Goal: Navigation & Orientation: Find specific page/section

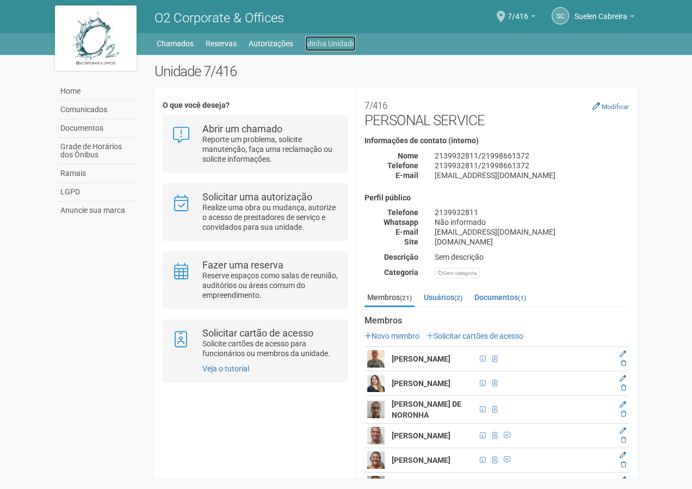
click at [342, 42] on link "Minha Unidade" at bounding box center [330, 43] width 51 height 15
click at [446, 295] on link "Usuários (2)" at bounding box center [443, 297] width 44 height 16
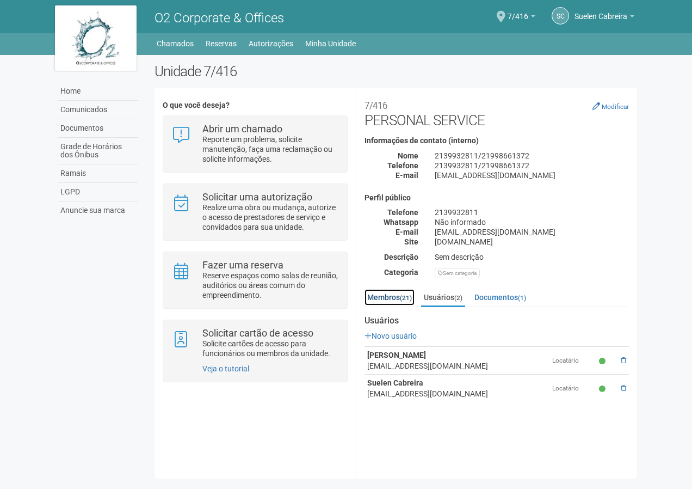
click at [393, 298] on link "Membros (21)" at bounding box center [390, 297] width 50 height 16
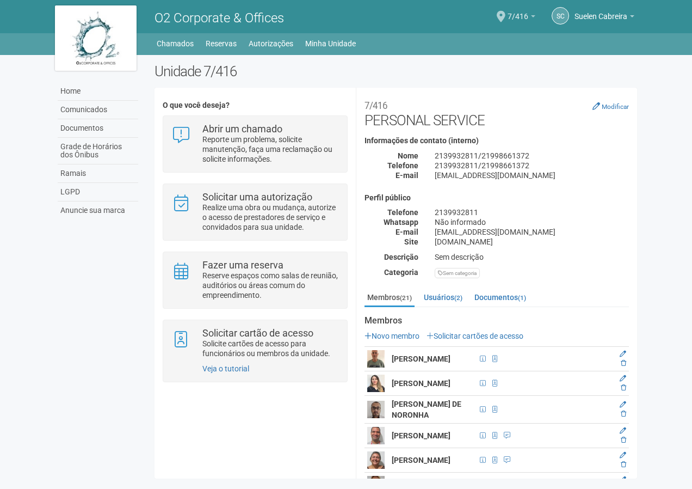
click at [532, 16] on b at bounding box center [533, 16] width 4 height 2
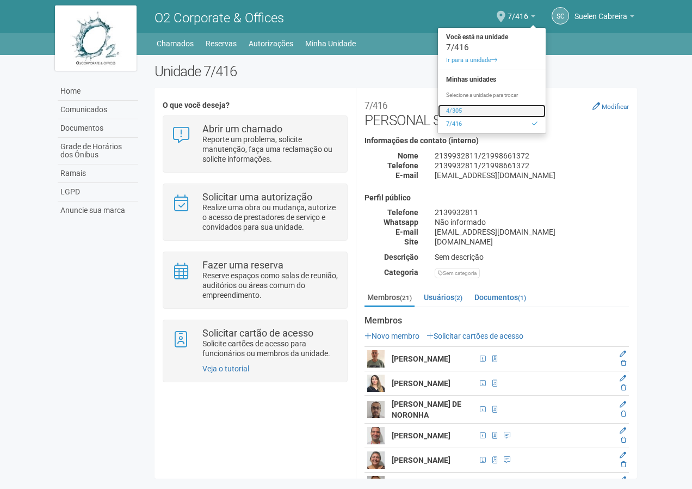
click at [455, 111] on link "4/305" at bounding box center [492, 111] width 108 height 13
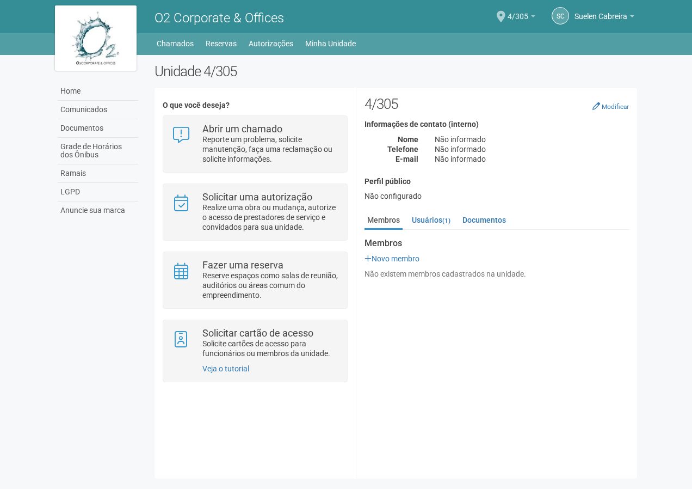
click at [529, 15] on link "4/305" at bounding box center [522, 18] width 28 height 9
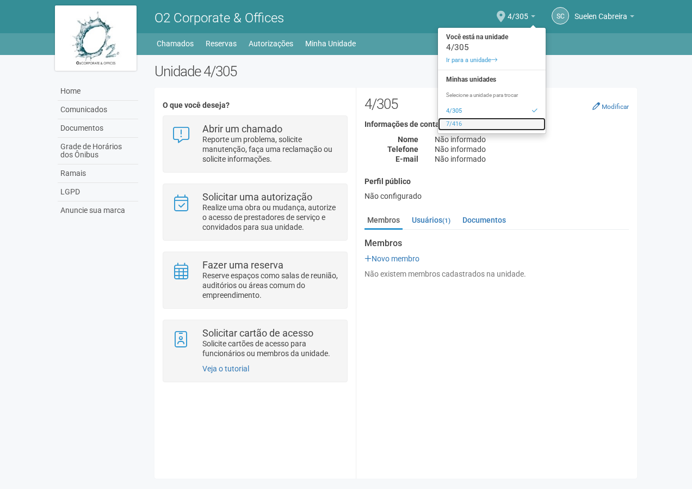
click at [506, 123] on link "7/416" at bounding box center [492, 124] width 108 height 13
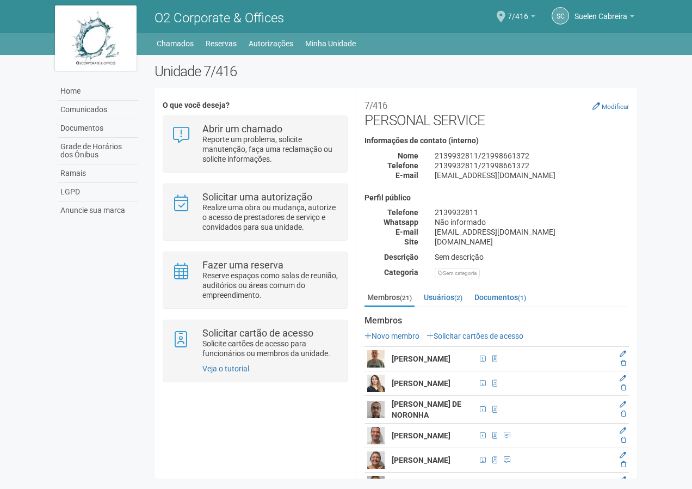
click at [534, 17] on b at bounding box center [533, 16] width 4 height 2
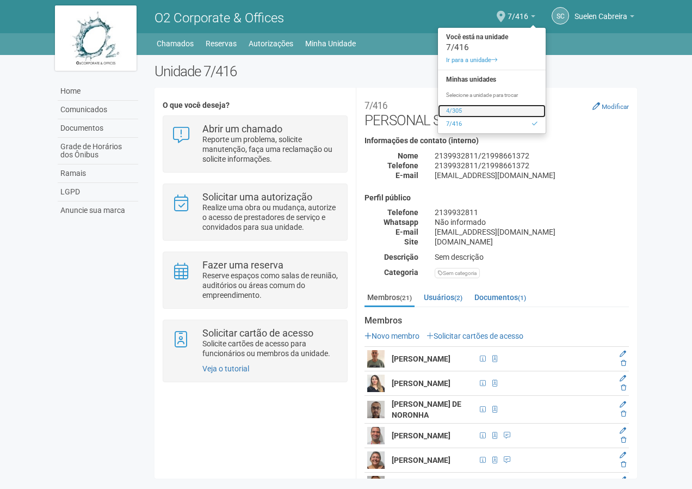
click at [448, 111] on link "4/305" at bounding box center [492, 111] width 108 height 13
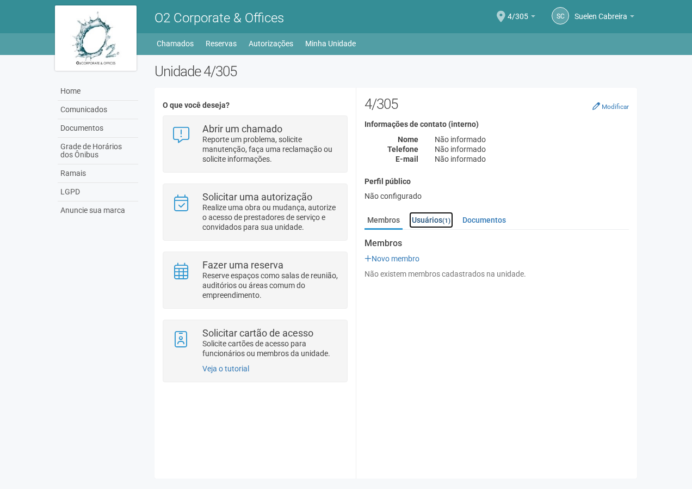
click at [426, 217] on link "Usuários (1)" at bounding box center [431, 220] width 44 height 16
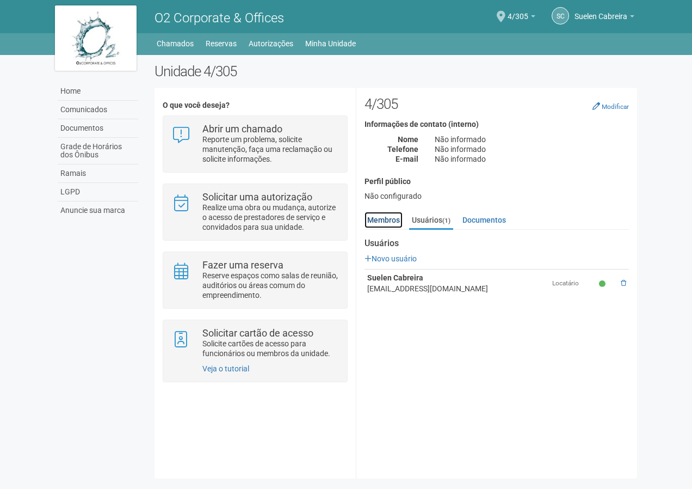
click at [378, 218] on link "Membros" at bounding box center [384, 220] width 38 height 16
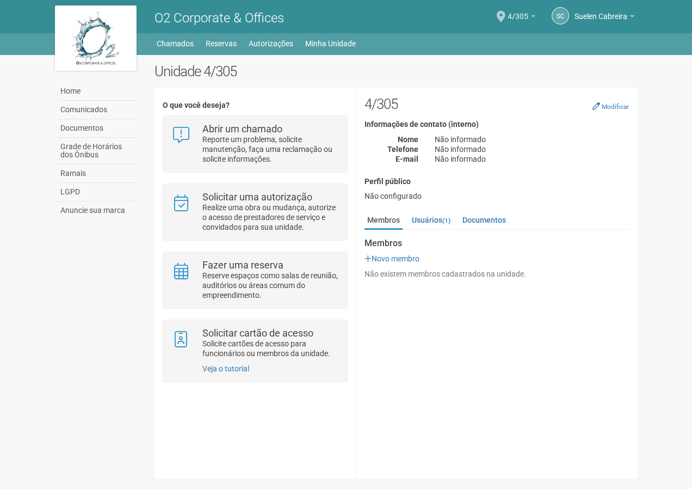
click at [518, 13] on span "4/305" at bounding box center [518, 11] width 21 height 19
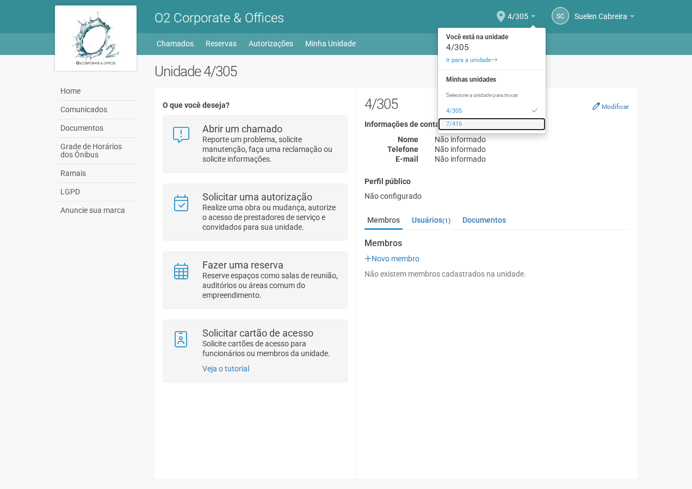
click at [455, 121] on link "7/416" at bounding box center [492, 124] width 108 height 13
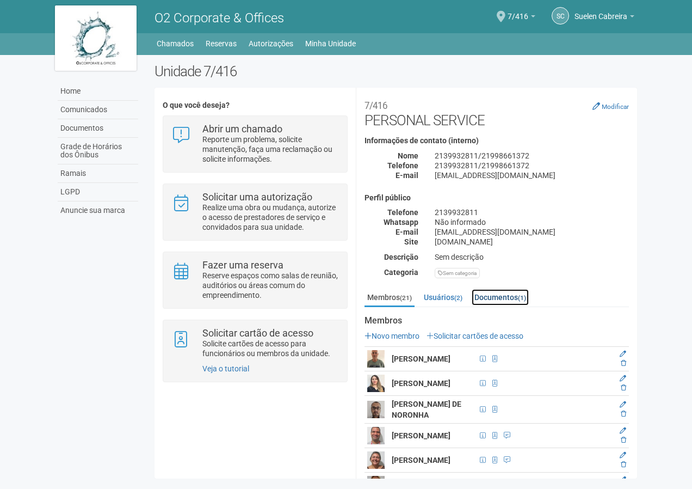
click at [495, 297] on link "Documentos (1)" at bounding box center [500, 297] width 57 height 16
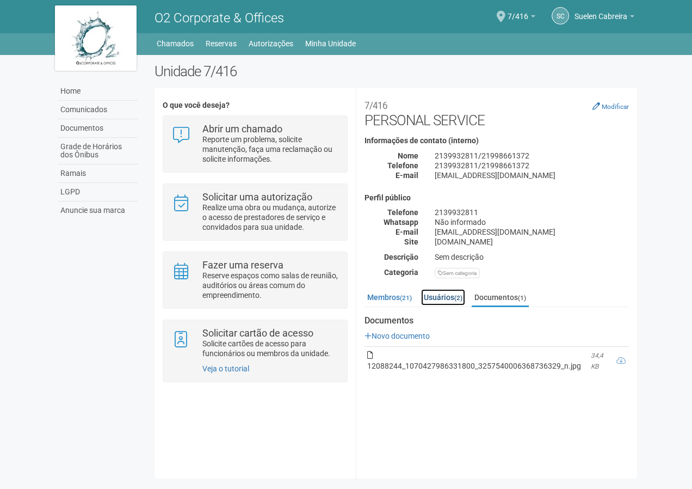
click at [446, 296] on link "Usuários (2)" at bounding box center [443, 297] width 44 height 16
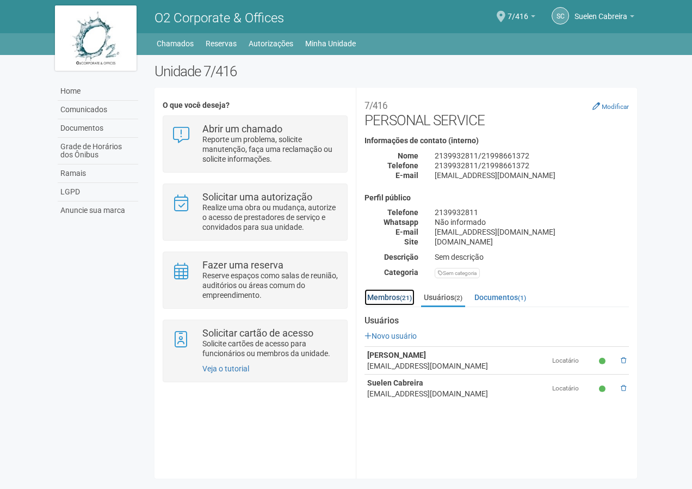
click at [388, 296] on link "Membros (21)" at bounding box center [390, 297] width 50 height 16
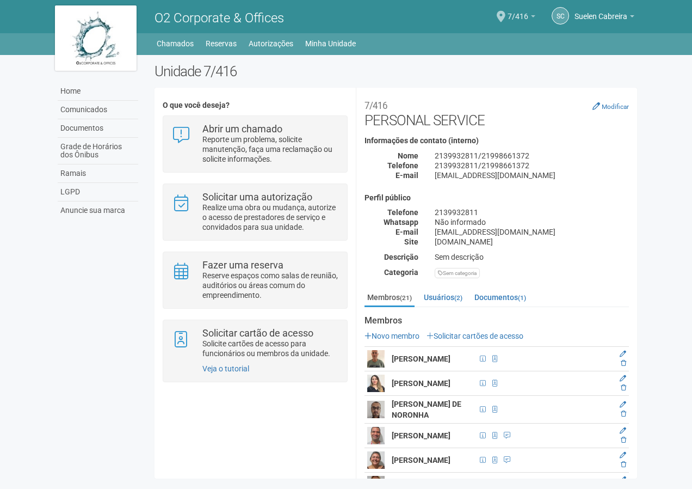
click at [531, 15] on b at bounding box center [533, 16] width 4 height 2
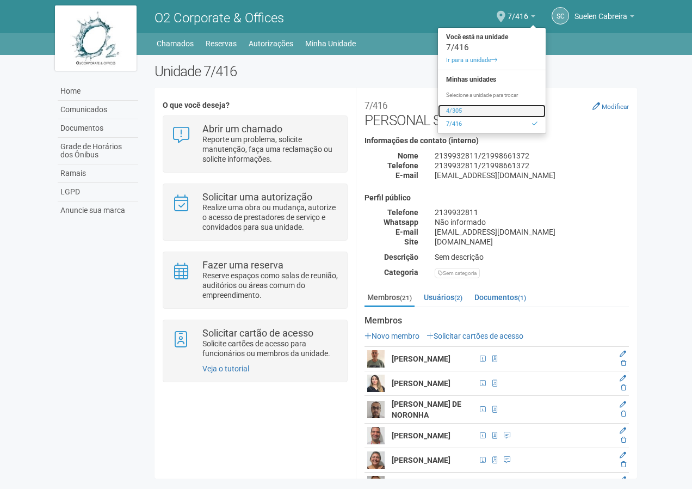
click at [461, 108] on link "4/305" at bounding box center [492, 111] width 108 height 13
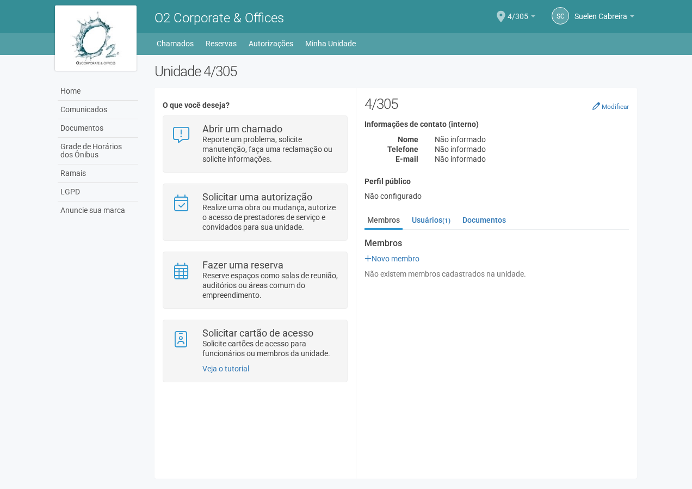
click at [531, 16] on b at bounding box center [533, 16] width 4 height 2
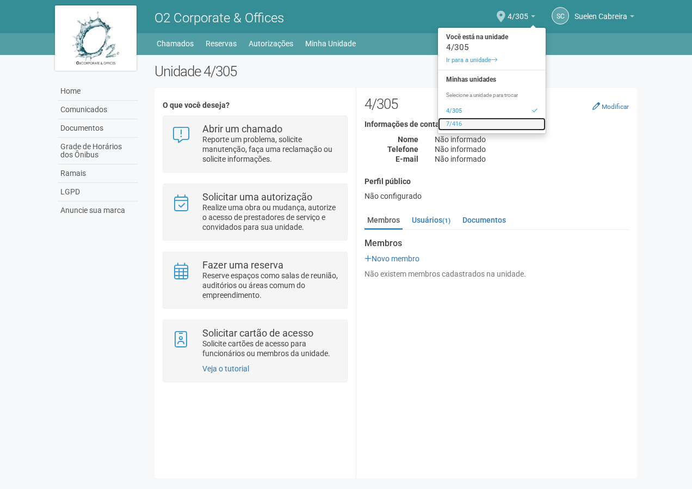
click at [489, 125] on link "7/416" at bounding box center [492, 124] width 108 height 13
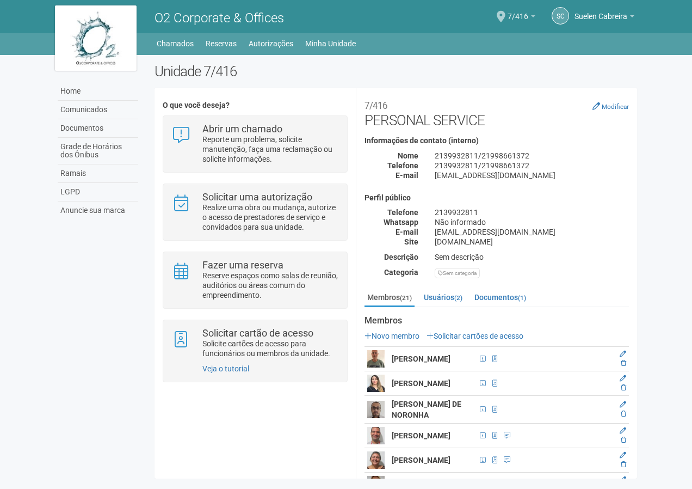
click at [533, 15] on b at bounding box center [533, 16] width 4 height 2
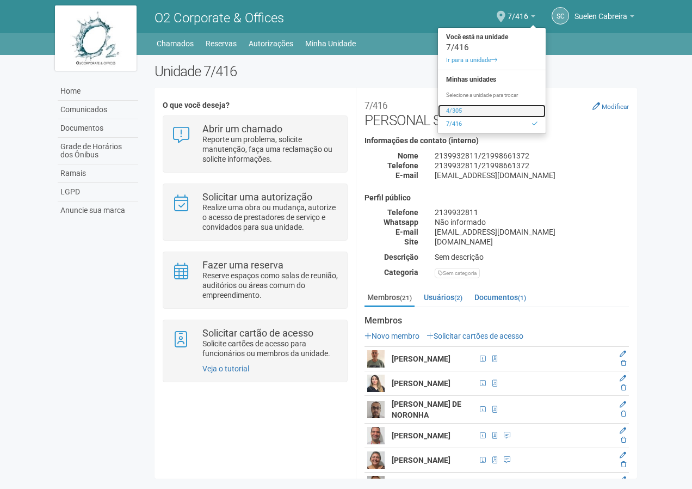
click at [478, 109] on link "4/305" at bounding box center [492, 111] width 108 height 13
